Goal: Task Accomplishment & Management: Complete application form

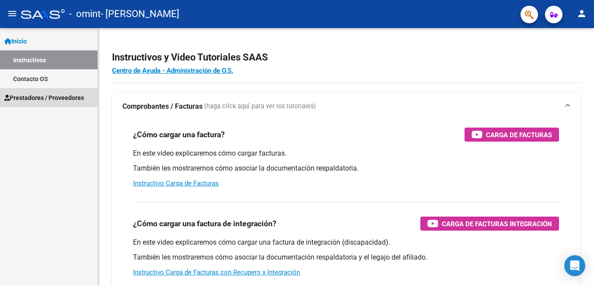
click at [41, 94] on span "Prestadores / Proveedores" at bounding box center [44, 98] width 80 height 10
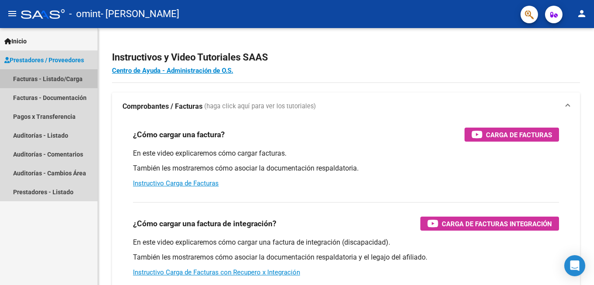
click at [35, 81] on link "Facturas - Listado/Carga" at bounding box center [49, 78] width 98 height 19
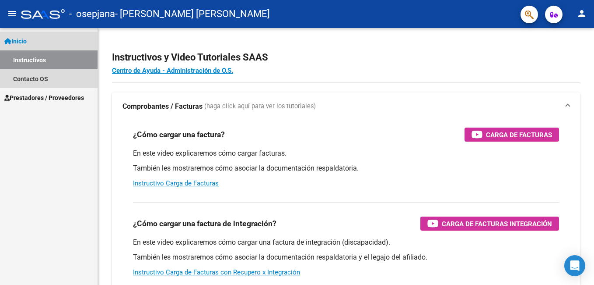
click at [71, 60] on link "Instructivos" at bounding box center [49, 59] width 98 height 19
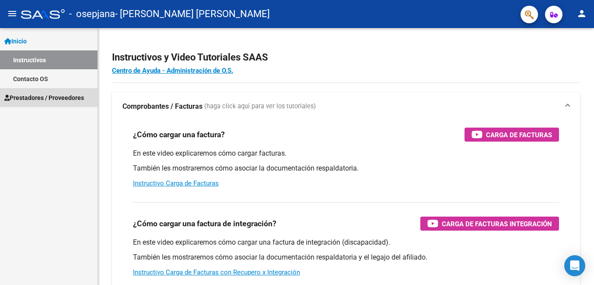
click at [33, 96] on span "Prestadores / Proveedores" at bounding box center [44, 98] width 80 height 10
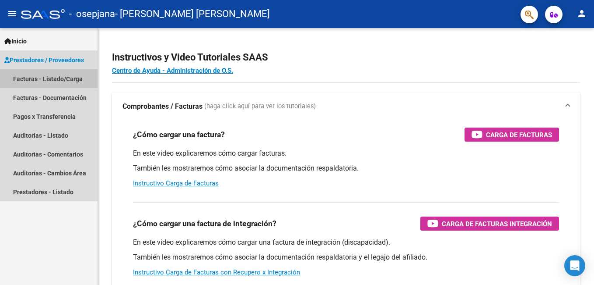
click at [44, 79] on link "Facturas - Listado/Carga" at bounding box center [49, 78] width 98 height 19
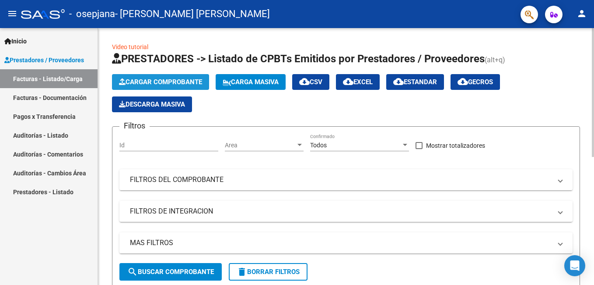
click at [146, 79] on span "Cargar Comprobante" at bounding box center [160, 82] width 83 height 8
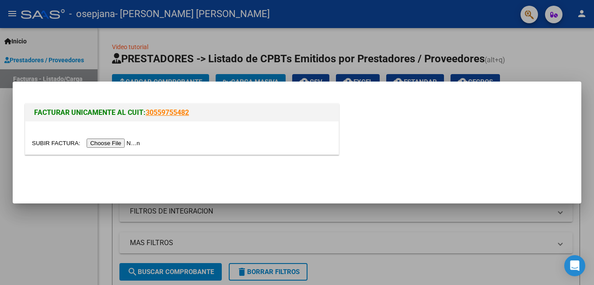
click at [105, 142] on input "file" at bounding box center [87, 142] width 111 height 9
click at [119, 138] on input "file" at bounding box center [87, 142] width 111 height 9
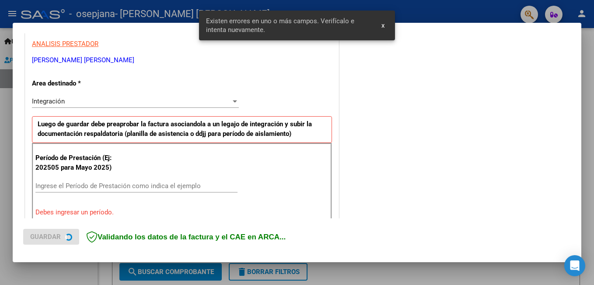
scroll to position [196, 0]
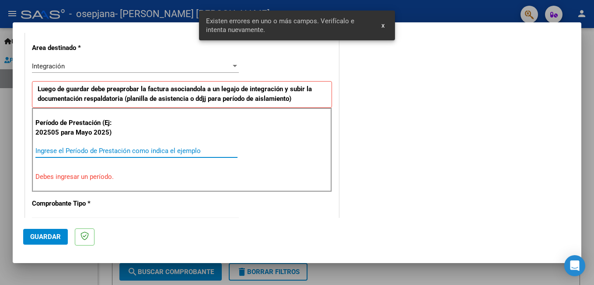
click at [47, 154] on input "Ingrese el Período de Prestación como indica el ejemplo" at bounding box center [136, 151] width 202 height 8
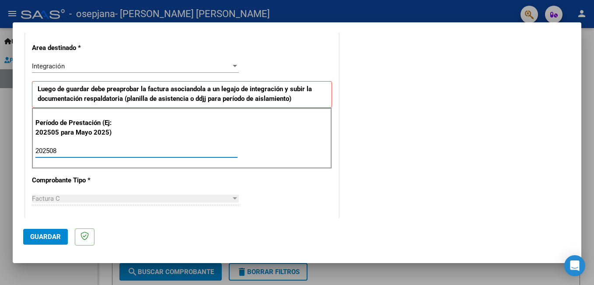
type input "202508"
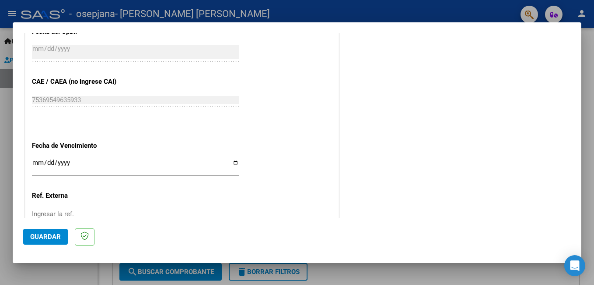
scroll to position [585, 0]
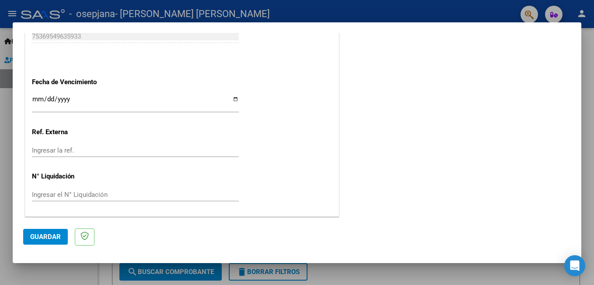
click at [36, 103] on input "Ingresar la fecha" at bounding box center [135, 102] width 207 height 14
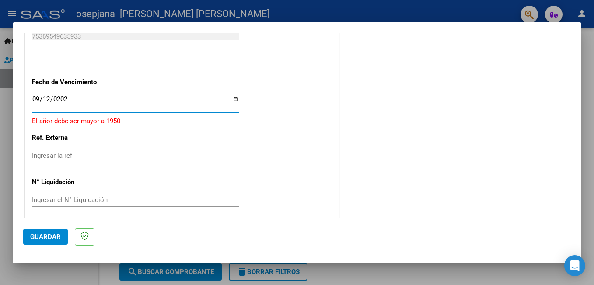
type input "2025-09-12"
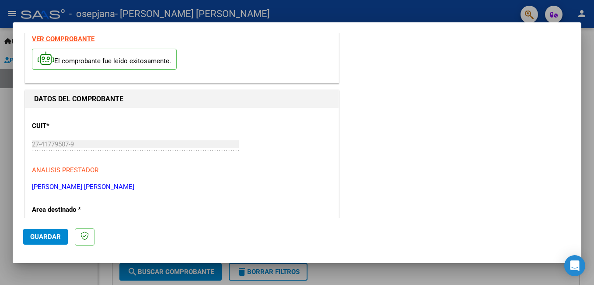
scroll to position [0, 0]
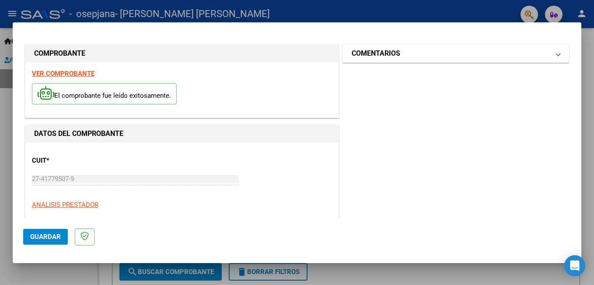
click at [463, 56] on mat-panel-title "COMENTARIOS" at bounding box center [451, 53] width 198 height 11
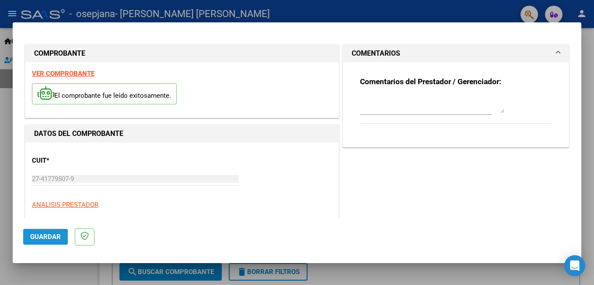
click at [33, 242] on button "Guardar" at bounding box center [45, 237] width 45 height 16
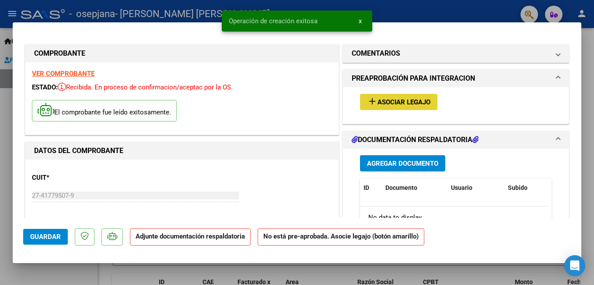
click at [419, 99] on span "Asociar Legajo" at bounding box center [404, 102] width 53 height 8
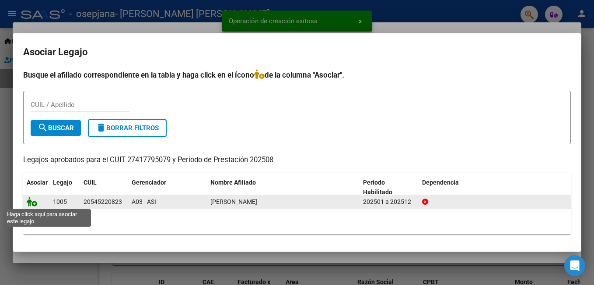
click at [30, 200] on icon at bounding box center [32, 202] width 11 height 10
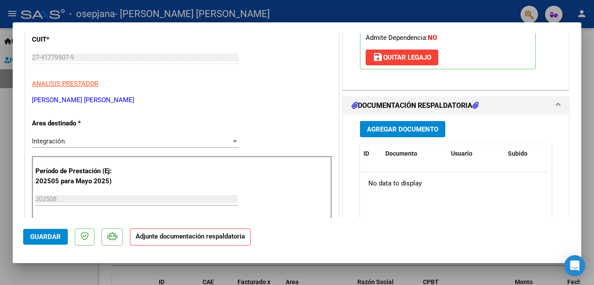
scroll to position [140, 0]
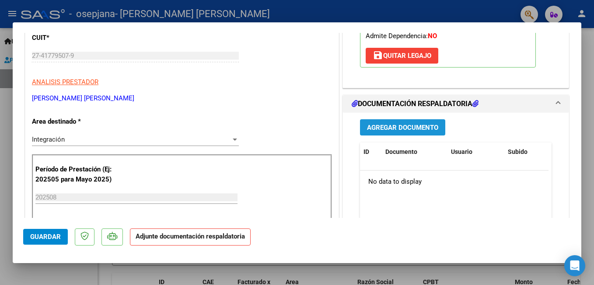
click at [397, 126] on span "Agregar Documento" at bounding box center [402, 127] width 71 height 8
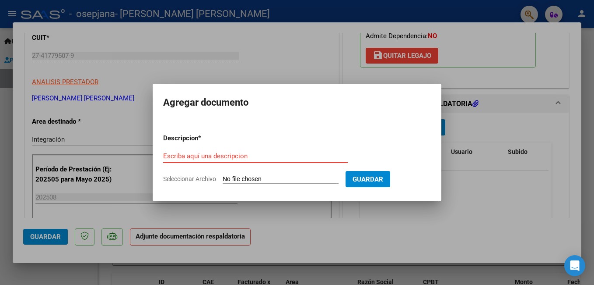
click at [200, 152] on input "Escriba aquí una descripcion" at bounding box center [255, 156] width 185 height 8
click at [216, 156] on input "Escriba aquí una descripcion" at bounding box center [255, 156] width 185 height 8
click at [250, 178] on input "Seleccionar Archivo" at bounding box center [281, 179] width 116 height 8
type input "C:\fakepath\Planilla Agosto 2025 Psicología Santino Arce.pdf"
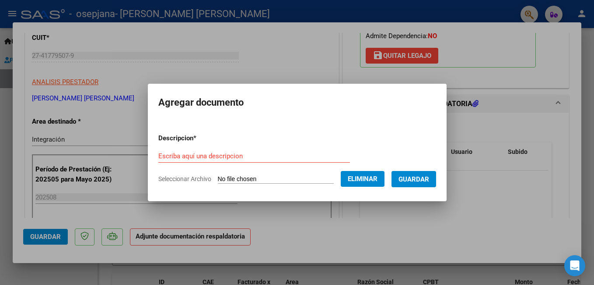
click at [320, 171] on form "Descripcion * Escriba aquí una descripcion Seleccionar Archivo Eliminar Guardar" at bounding box center [297, 159] width 278 height 64
click at [189, 161] on form "Descripcion * Escriba aquí una descripcion Seleccionar Archivo Eliminar Guardar" at bounding box center [297, 159] width 278 height 64
click at [184, 154] on input "Escriba aquí una descripcion" at bounding box center [254, 156] width 192 height 8
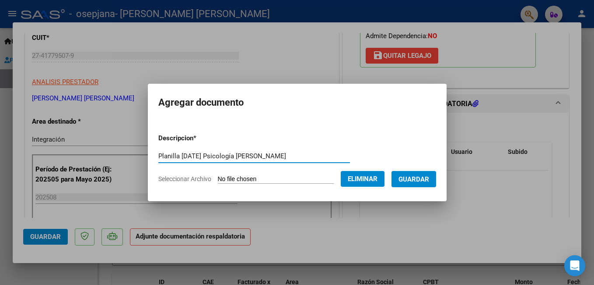
type input "Planilla Agosto 2025 Psicología Santino Arce"
click at [422, 177] on span "Guardar" at bounding box center [414, 179] width 31 height 8
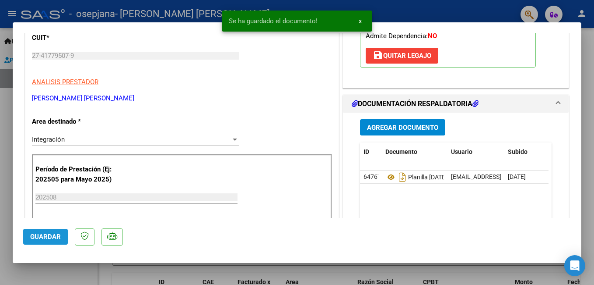
click at [48, 234] on span "Guardar" at bounding box center [45, 236] width 31 height 8
click at [591, 47] on div at bounding box center [297, 142] width 594 height 285
type input "$ 0,00"
